Goal: Task Accomplishment & Management: Use online tool/utility

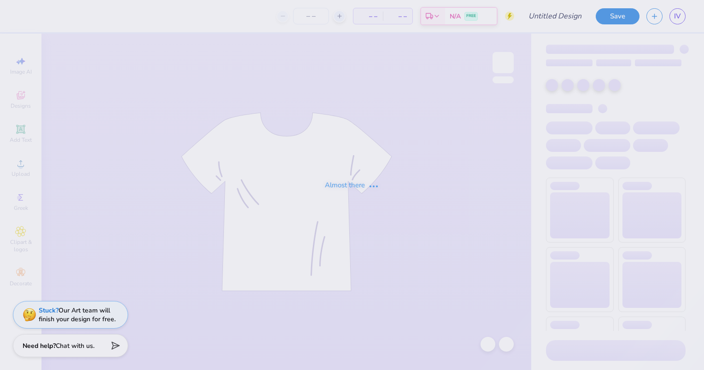
type input "Dudes day 1"
type input "24"
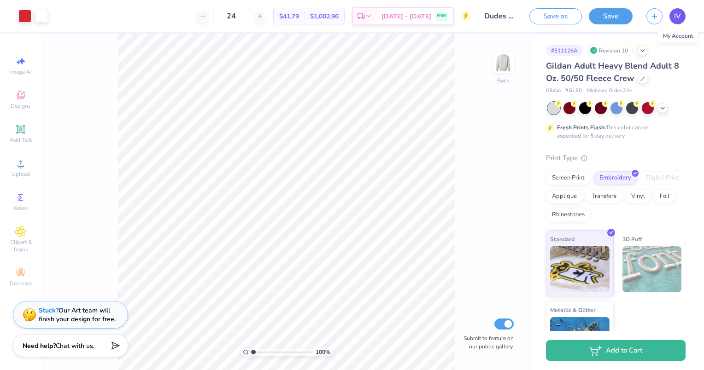
click at [672, 15] on link "IV" at bounding box center [677, 16] width 16 height 16
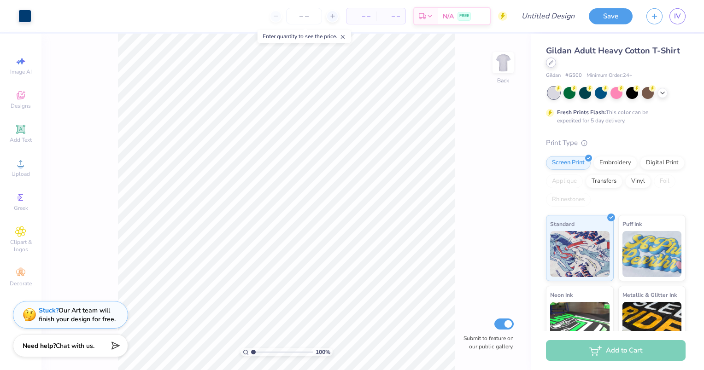
click at [553, 63] on icon at bounding box center [551, 62] width 5 height 5
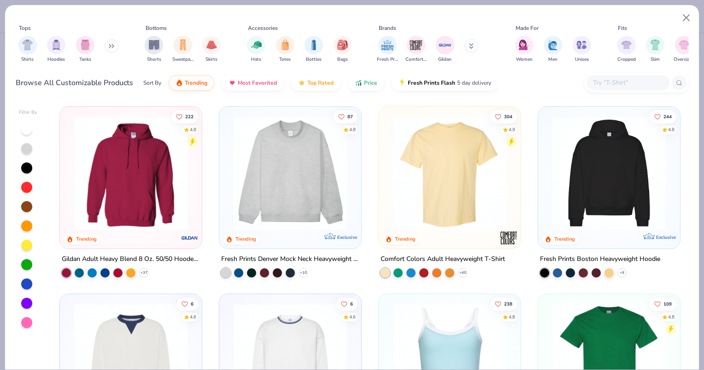
click at [251, 186] on img at bounding box center [289, 173] width 123 height 114
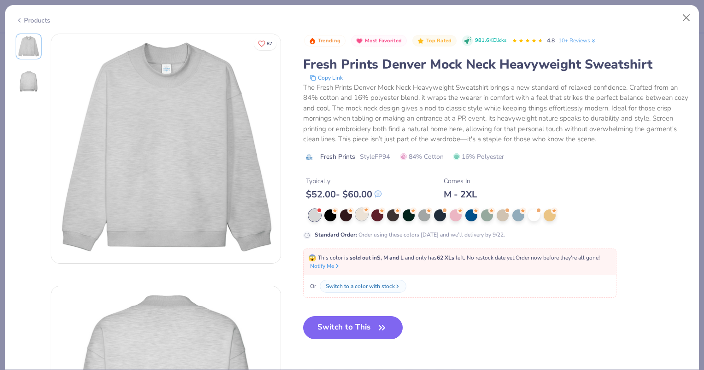
click at [362, 216] on div at bounding box center [362, 215] width 12 height 12
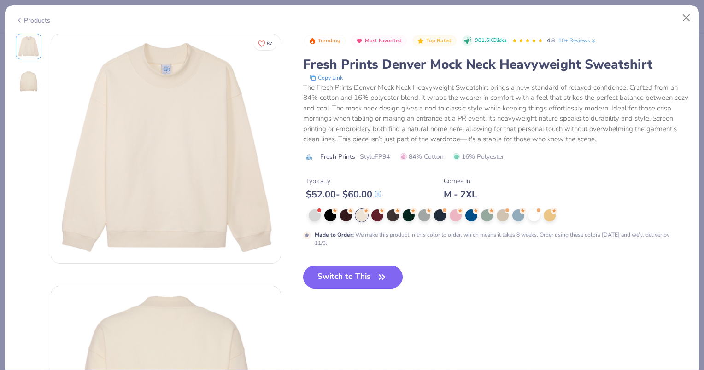
click at [344, 280] on button "Switch to This" at bounding box center [353, 277] width 100 height 23
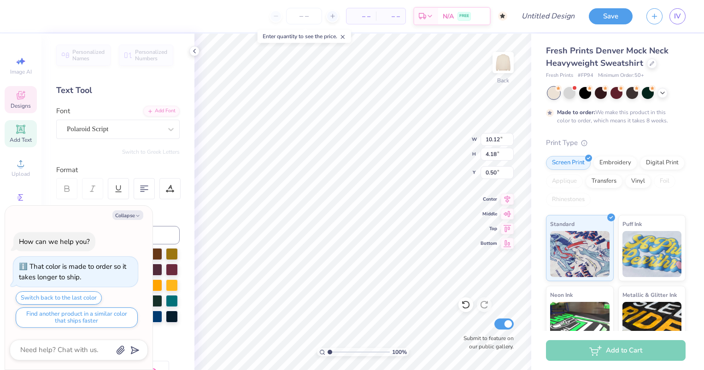
scroll to position [7, 2]
type textarea "x"
type textarea "Ski"
type textarea "x"
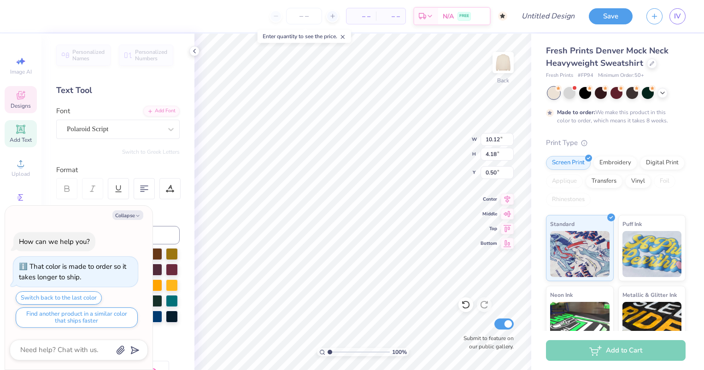
type textarea "Ski"
type textarea "x"
type textarea "APSki"
type textarea "x"
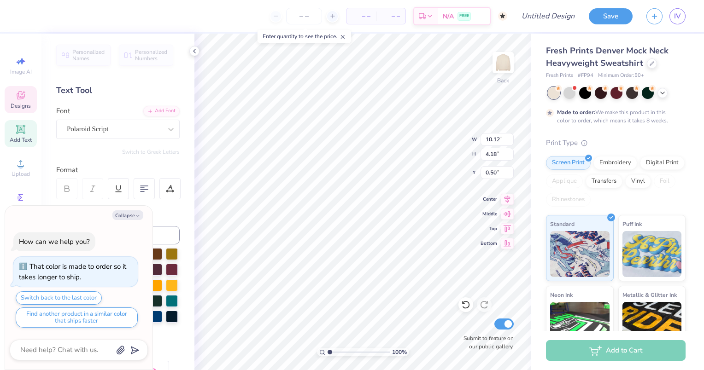
type textarea "ASki"
type textarea "x"
type textarea "ApSki"
type textarea "x"
type textarea "AphSki"
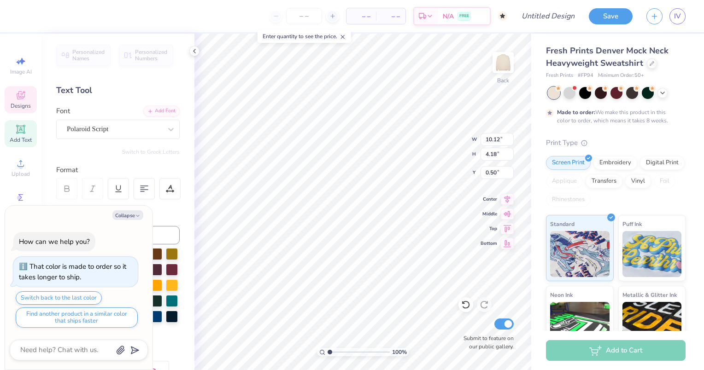
scroll to position [7, 1]
type textarea "x"
type textarea "AphiSki"
type textarea "x"
type textarea "Aphi Ski"
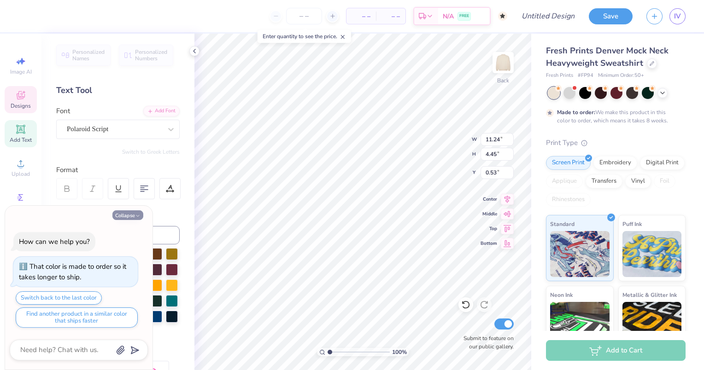
click at [128, 219] on button "Collapse" at bounding box center [127, 215] width 31 height 10
type textarea "x"
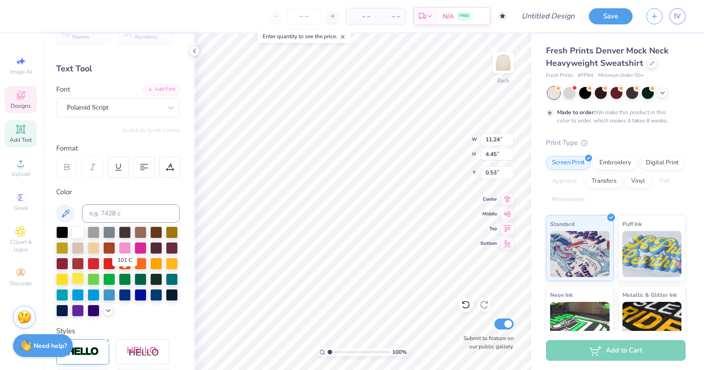
scroll to position [22, 0]
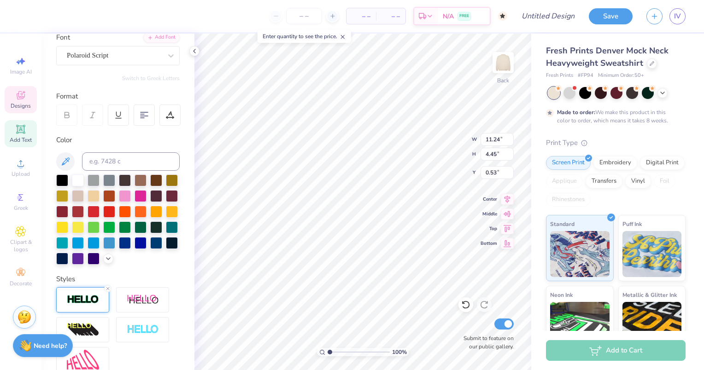
click at [81, 305] on img at bounding box center [83, 300] width 32 height 11
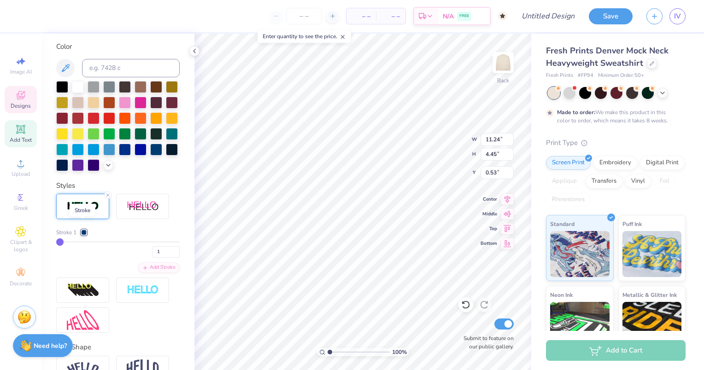
scroll to position [169, 0]
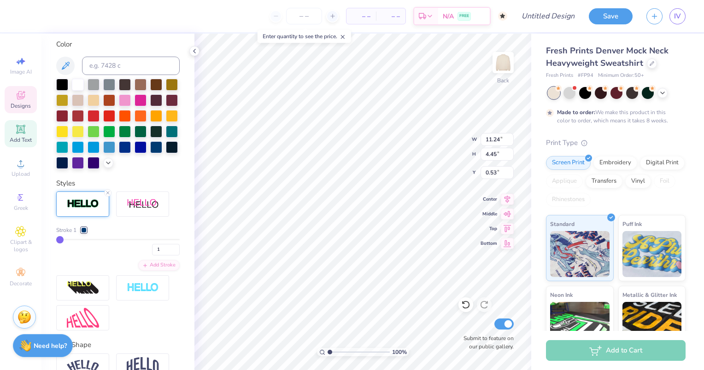
click at [85, 233] on div at bounding box center [84, 231] width 6 height 6
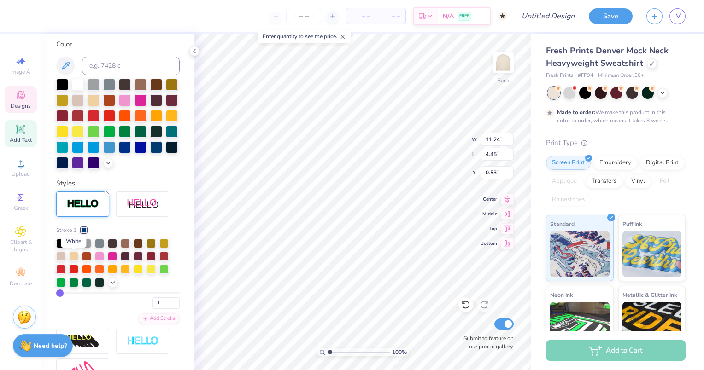
click at [72, 247] on div at bounding box center [73, 242] width 9 height 9
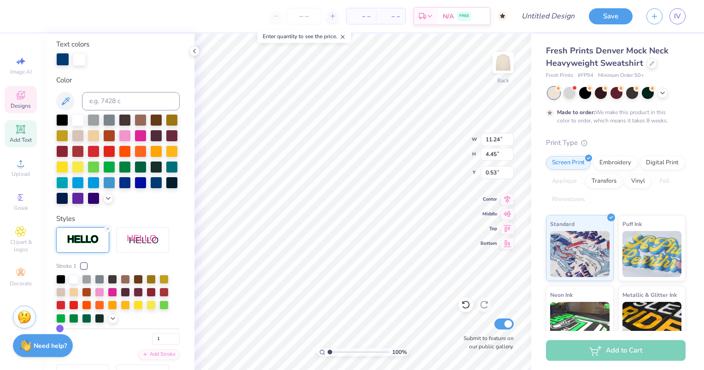
scroll to position [205, 0]
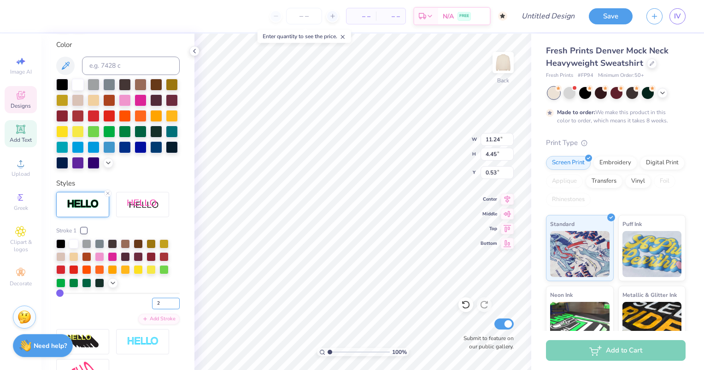
click at [169, 310] on input "2" at bounding box center [166, 304] width 28 height 12
type input "3"
click at [169, 310] on input "3" at bounding box center [166, 304] width 28 height 12
type input "3"
type input "2"
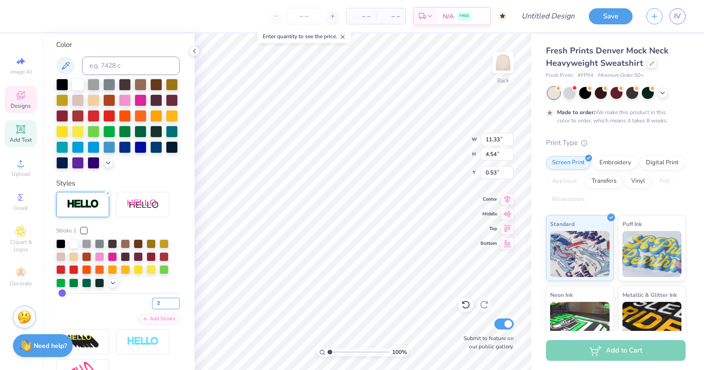
click at [169, 310] on input "2" at bounding box center [166, 304] width 28 height 12
type input "2"
type input "1"
click at [168, 310] on input "1" at bounding box center [166, 304] width 28 height 12
type input "1"
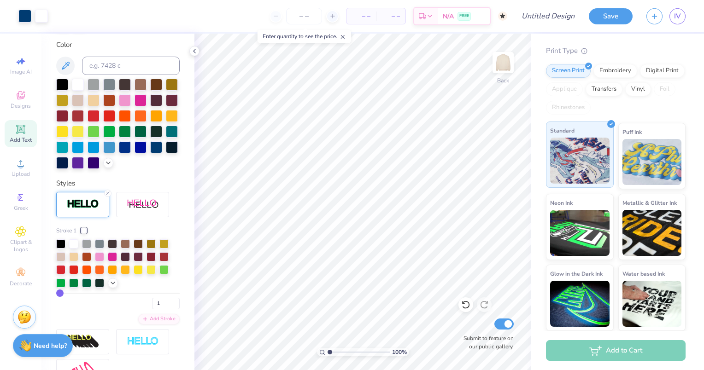
scroll to position [0, 0]
